Goal: Information Seeking & Learning: Learn about a topic

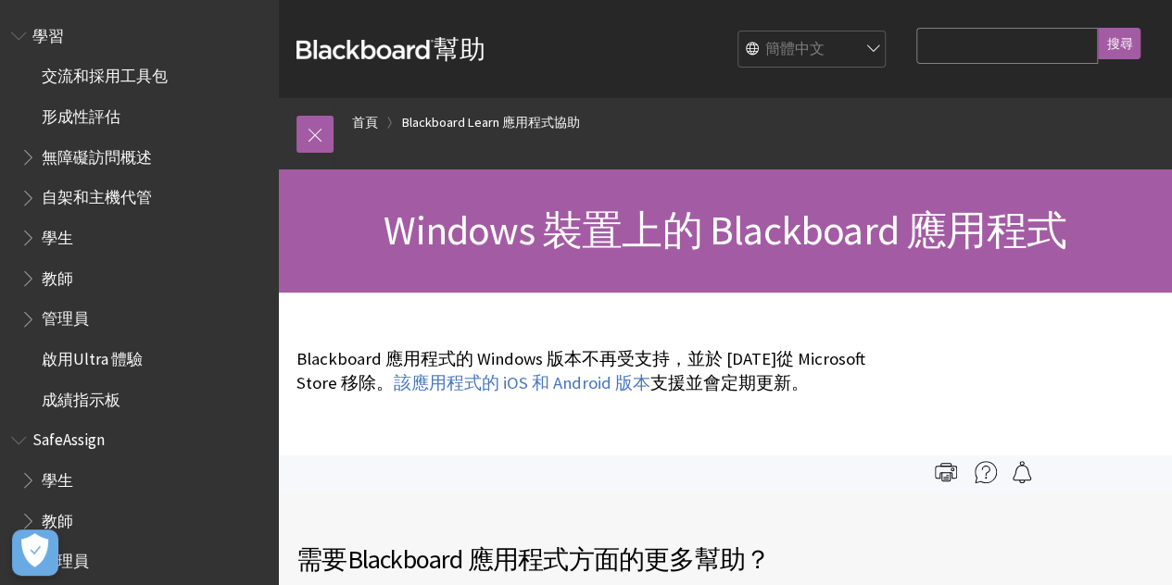
click at [610, 295] on div "Blackboard 應用程式的 Windows 版本不再受支持，並於 2019 年 12 月 31 日從 Microsoft Store 移除。 該應用程式…" at bounding box center [588, 371] width 620 height 157
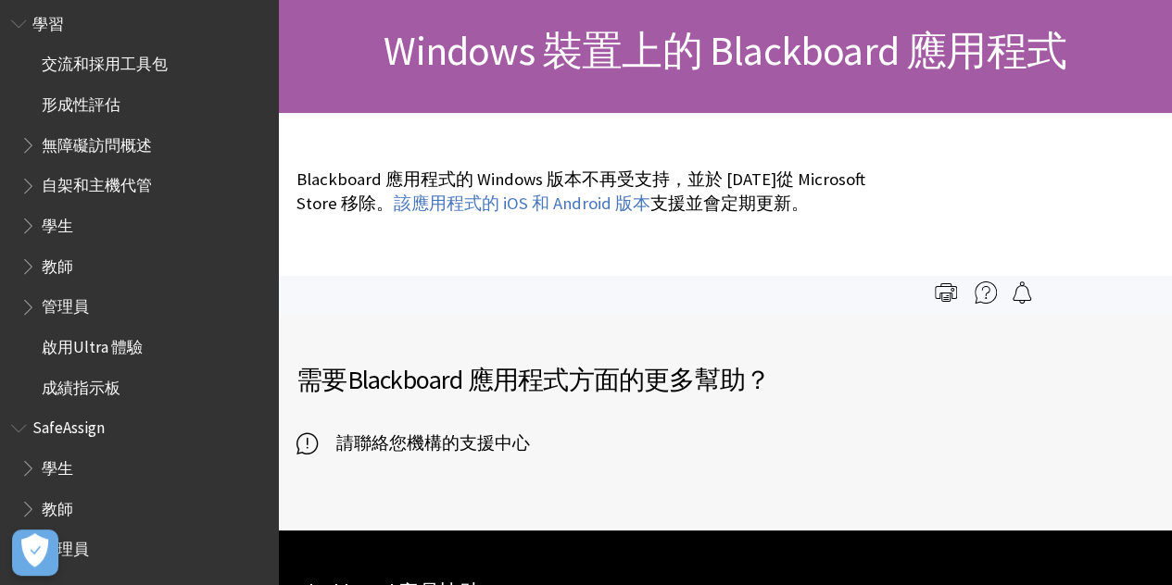
scroll to position [62, 0]
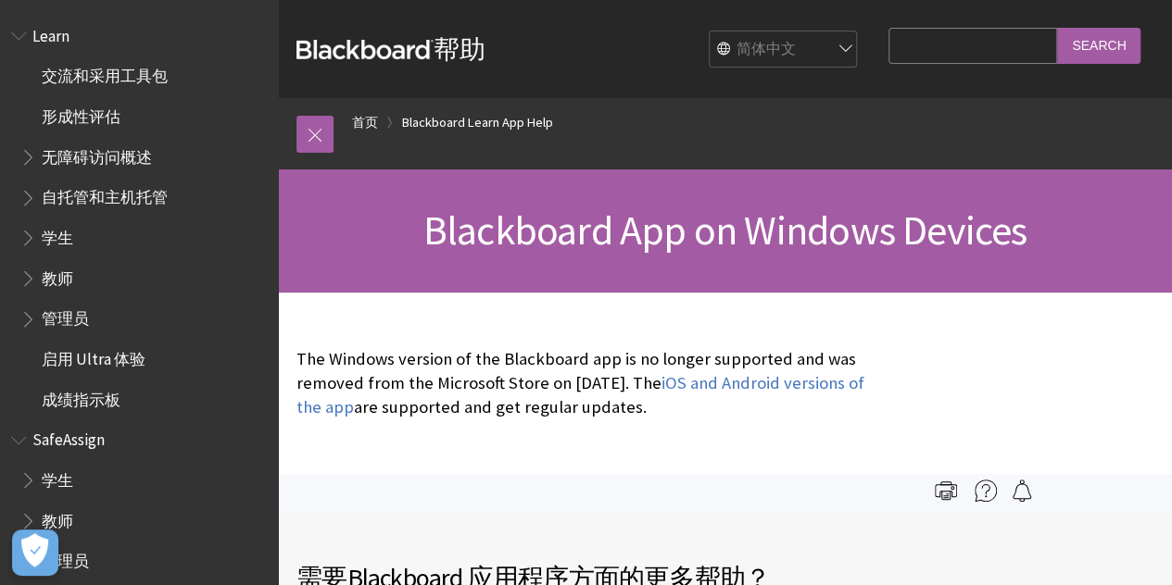
scroll to position [12, 0]
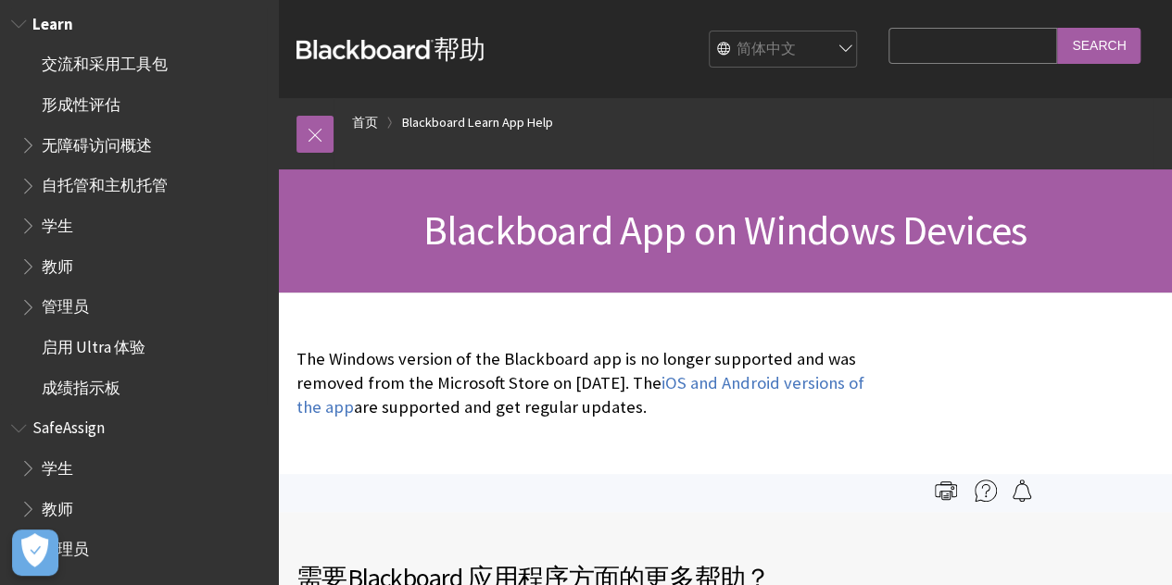
click at [43, 220] on span "学生" at bounding box center [57, 222] width 31 height 25
click at [52, 223] on span "学生" at bounding box center [57, 222] width 31 height 25
click at [31, 223] on span "Book outline for Blackboard Learn Help" at bounding box center [29, 221] width 19 height 23
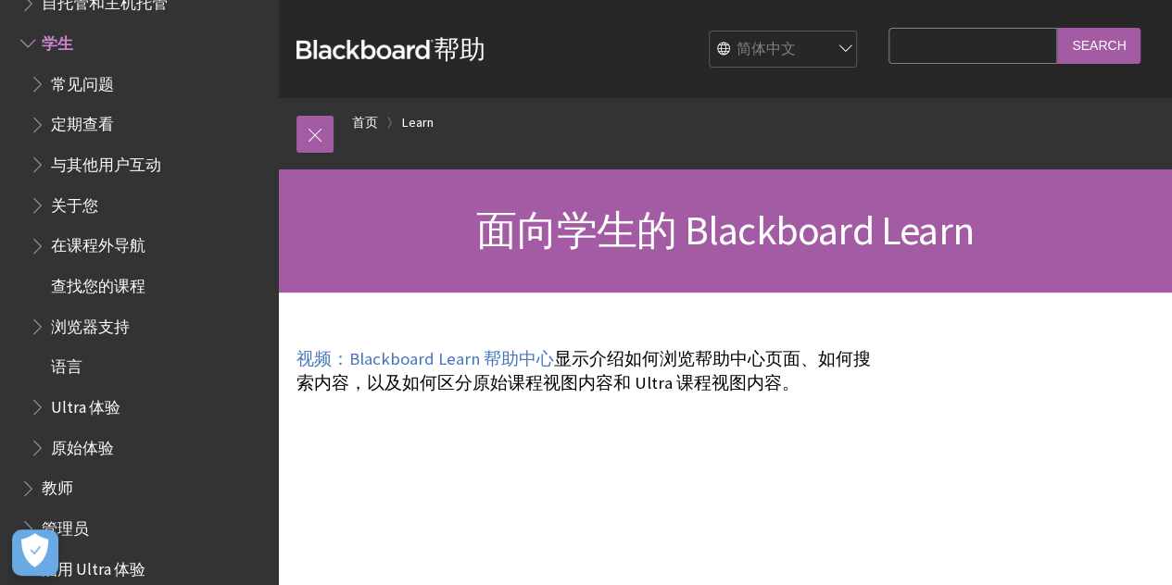
click at [794, 44] on select "English عربية Català Cymraeg Deutsch Español Suomi Français עברית Italiano 日本語 …" at bounding box center [784, 49] width 148 height 37
click at [713, 31] on select "English عربية Català Cymraeg Deutsch Español Suomi Français עברית Italiano 日本語 …" at bounding box center [784, 49] width 148 height 37
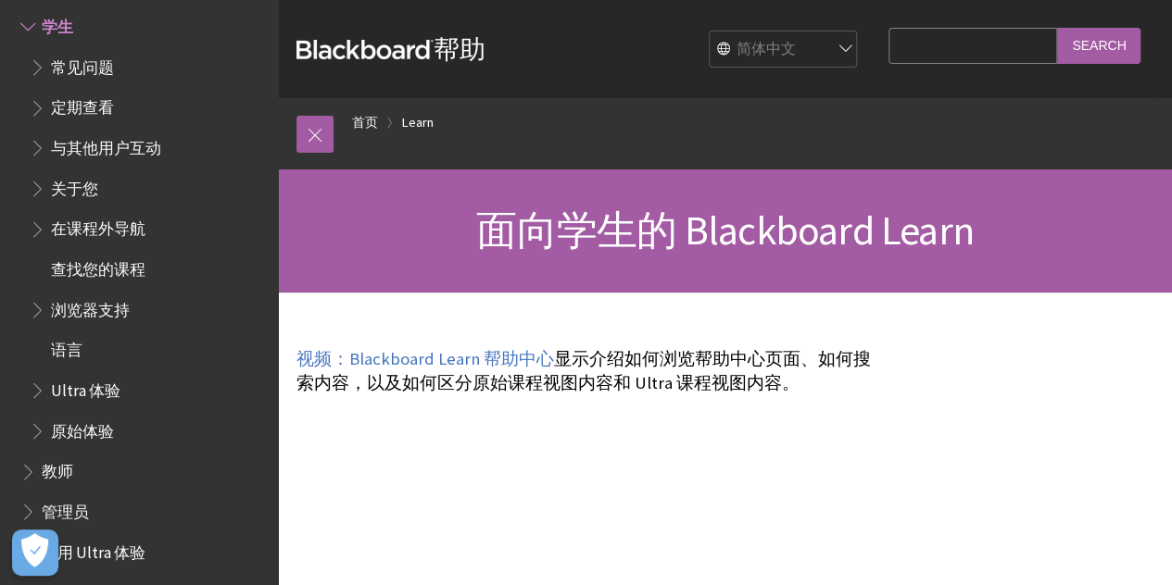
scroll to position [185, 0]
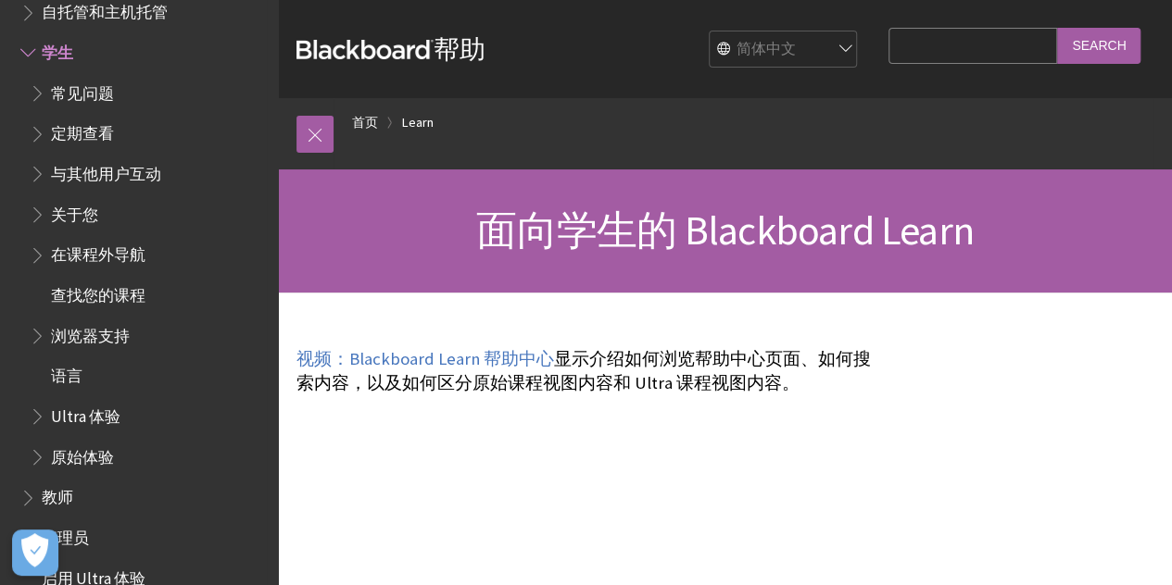
click at [67, 211] on span "关于您" at bounding box center [74, 211] width 47 height 25
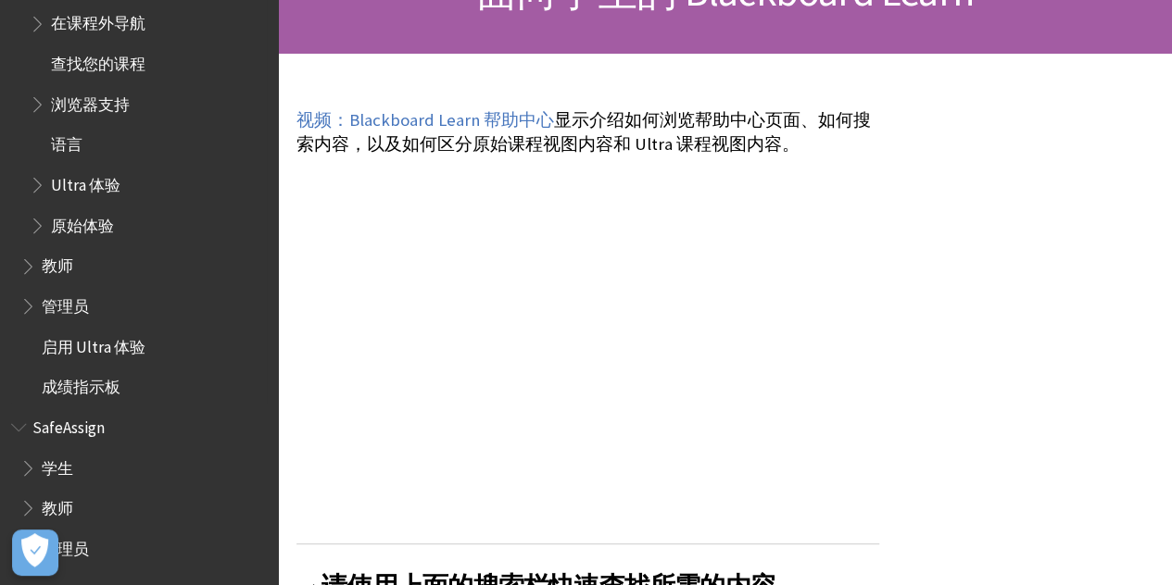
scroll to position [371, 0]
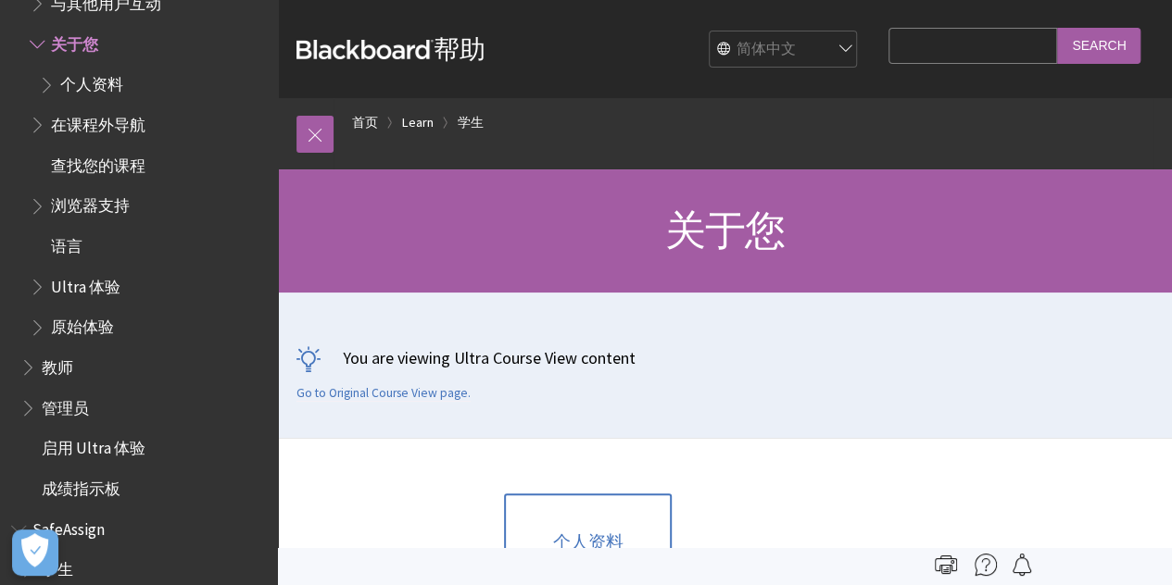
click at [341, 42] on strong "Blackboard" at bounding box center [364, 49] width 137 height 19
